Goal: Transaction & Acquisition: Purchase product/service

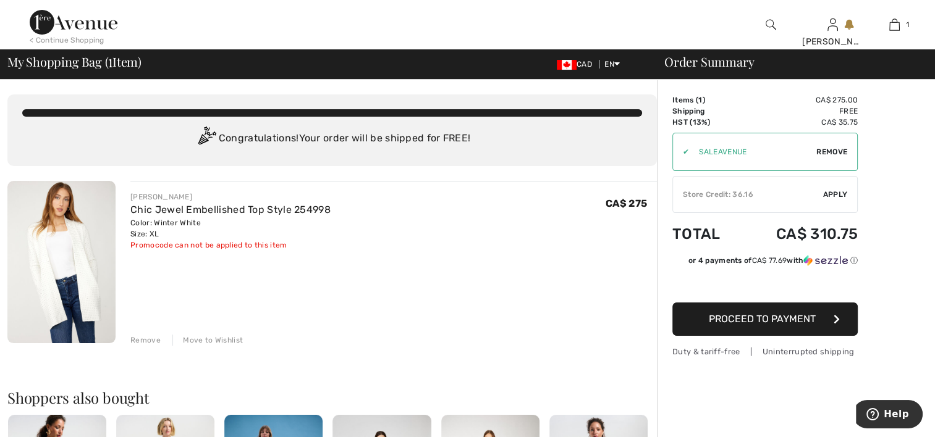
click at [833, 149] on span "Remove" at bounding box center [831, 151] width 31 height 11
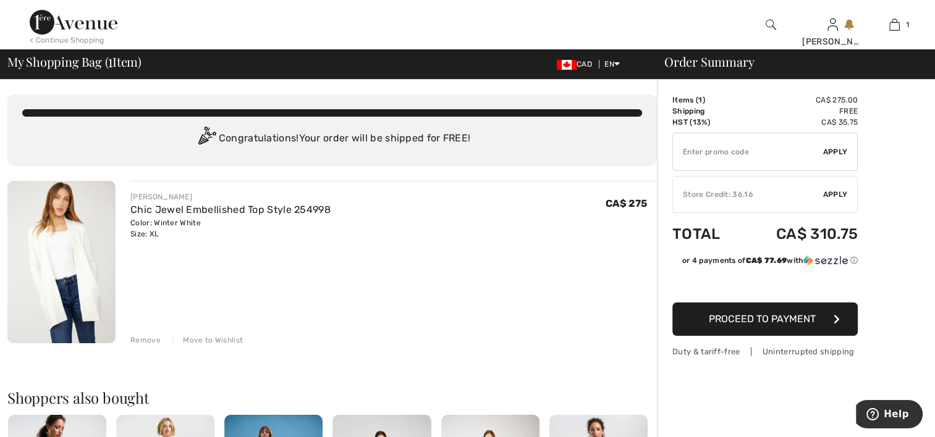
click at [681, 146] on input "TEXT" at bounding box center [748, 151] width 150 height 37
type input "OC0015221B"
click at [840, 151] on span "Apply" at bounding box center [835, 151] width 25 height 11
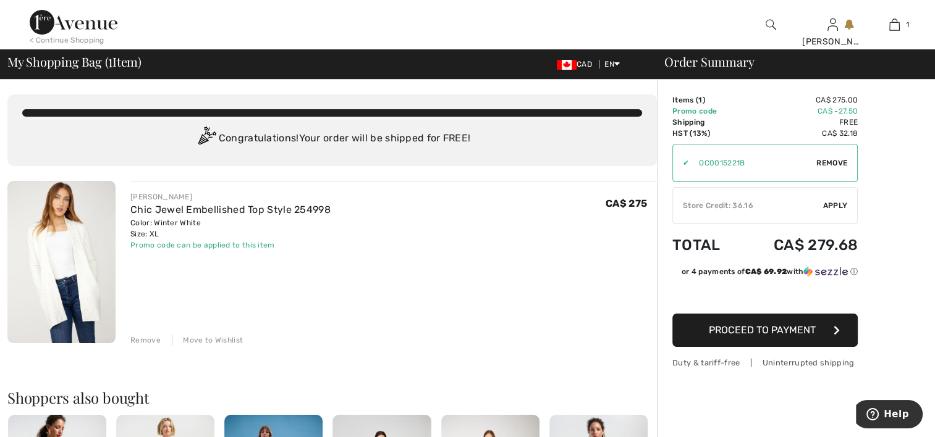
click at [739, 335] on span "Proceed to Payment" at bounding box center [762, 330] width 107 height 12
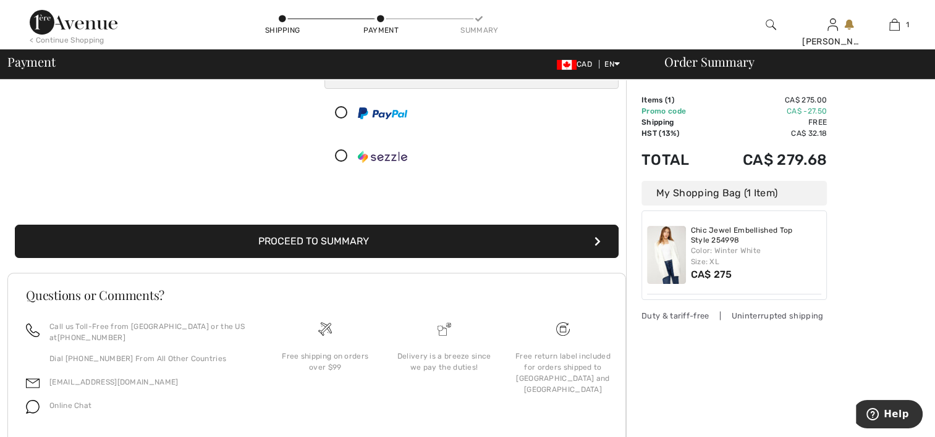
scroll to position [185, 0]
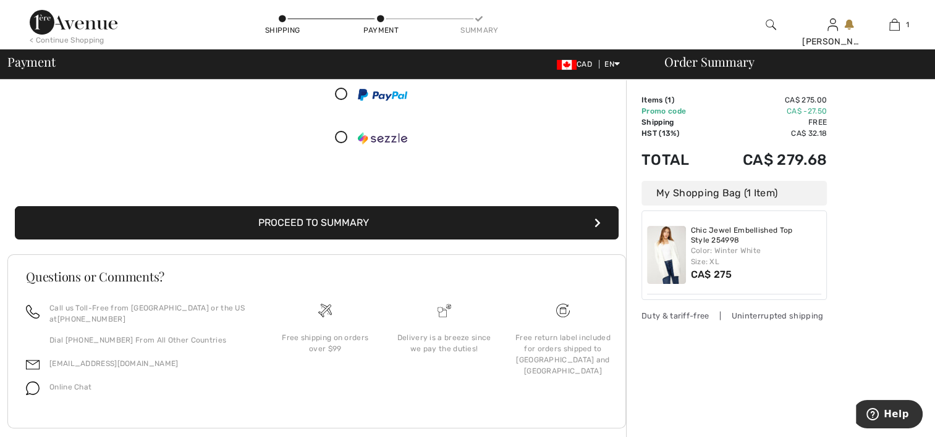
click at [395, 224] on button "Proceed to Summary" at bounding box center [317, 222] width 604 height 33
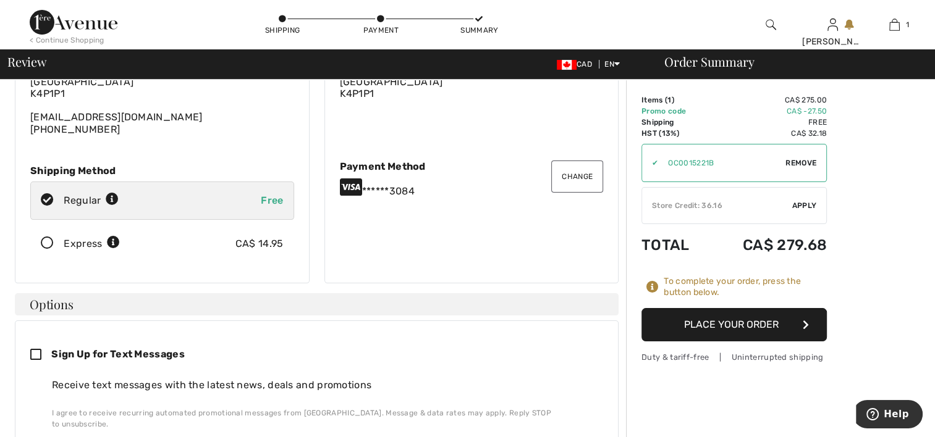
scroll to position [62, 0]
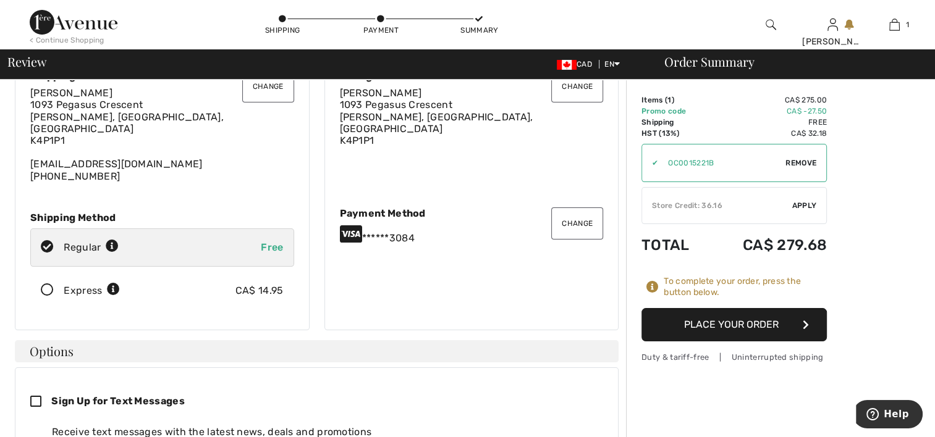
click at [756, 325] on button "Place Your Order" at bounding box center [733, 324] width 185 height 33
